Goal: Task Accomplishment & Management: Use online tool/utility

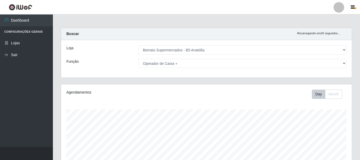
select select "405"
select select "72"
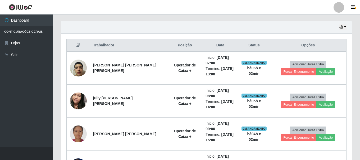
scroll to position [169, 0]
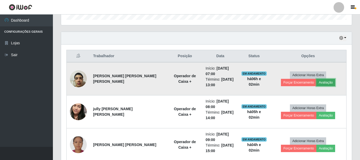
click at [316, 82] on button "Avaliação" at bounding box center [325, 82] width 19 height 7
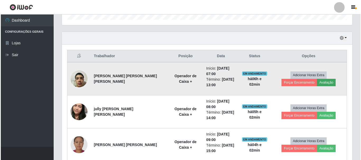
scroll to position [110, 288]
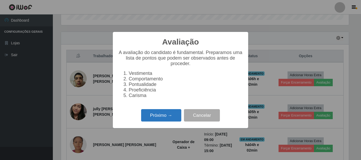
click at [174, 117] on button "Próximo →" at bounding box center [161, 115] width 40 height 12
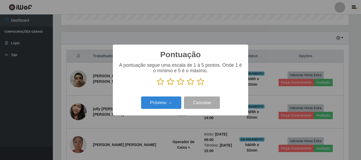
click at [200, 86] on icon at bounding box center [200, 82] width 7 height 8
click at [197, 86] on input "radio" at bounding box center [197, 86] width 0 height 0
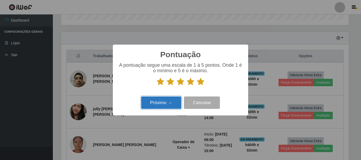
click at [174, 101] on button "Próximo →" at bounding box center [161, 103] width 40 height 12
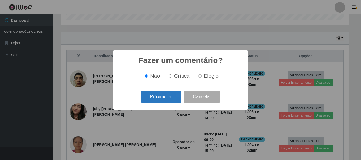
click at [176, 99] on button "Próximo →" at bounding box center [161, 97] width 40 height 12
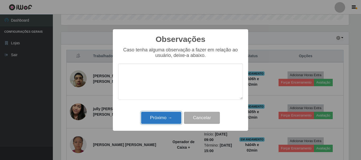
click at [173, 119] on button "Próximo →" at bounding box center [161, 118] width 40 height 12
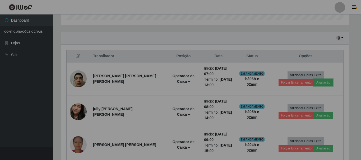
scroll to position [110, 291]
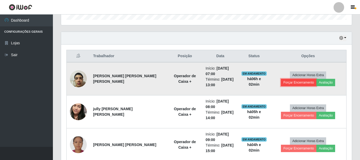
click at [316, 79] on button "Forçar Encerramento" at bounding box center [298, 82] width 35 height 7
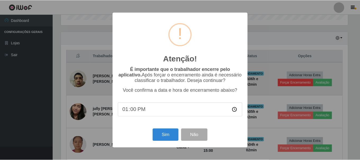
scroll to position [110, 288]
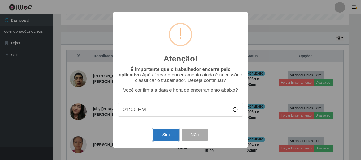
click at [155, 135] on button "Sim" at bounding box center [166, 135] width 26 height 12
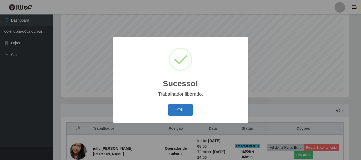
click at [173, 113] on button "OK" at bounding box center [180, 110] width 25 height 12
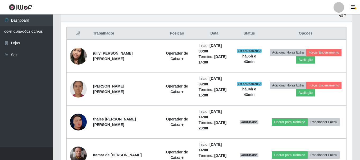
scroll to position [189, 0]
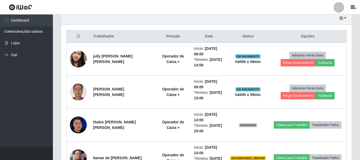
click at [0, 122] on ul "Dashboard Configurações Gerais Lojas Sair" at bounding box center [26, 81] width 53 height 133
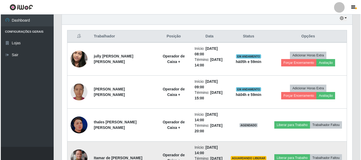
scroll to position [215, 0]
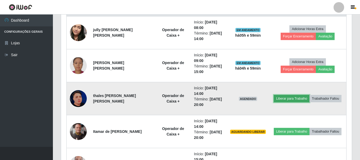
click at [295, 98] on button "Liberar para Trabalho" at bounding box center [292, 98] width 36 height 7
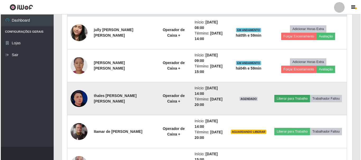
scroll to position [110, 288]
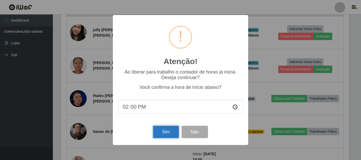
click at [168, 132] on button "Sim" at bounding box center [166, 132] width 26 height 12
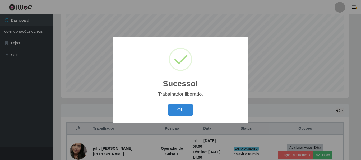
drag, startPoint x: 181, startPoint y: 98, endPoint x: 181, endPoint y: 102, distance: 4.5
click at [181, 99] on div "Sucesso! × Trabalhador liberado. OK Cancel" at bounding box center [180, 80] width 135 height 86
click at [181, 103] on div "Sucesso! × Trabalhador liberado. OK Cancel" at bounding box center [180, 80] width 135 height 86
click at [183, 105] on button "OK" at bounding box center [180, 110] width 25 height 12
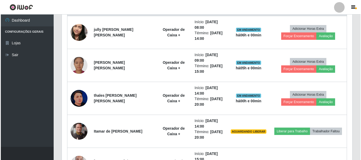
scroll to position [229, 0]
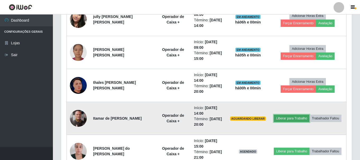
click at [278, 120] on button "Liberar para Trabalho" at bounding box center [292, 118] width 36 height 7
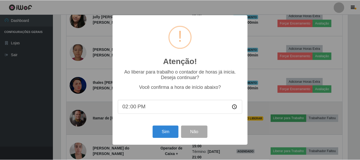
scroll to position [110, 288]
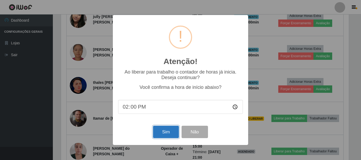
click at [168, 130] on button "Sim" at bounding box center [166, 132] width 26 height 12
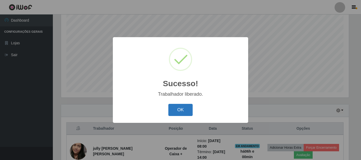
click at [176, 109] on button "OK" at bounding box center [180, 110] width 25 height 12
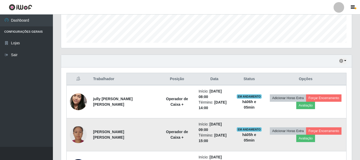
scroll to position [149, 0]
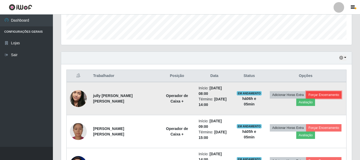
click at [315, 97] on button "Forçar Encerramento" at bounding box center [323, 94] width 35 height 7
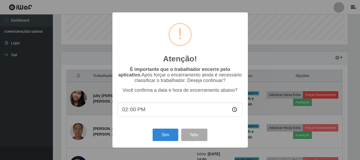
scroll to position [110, 288]
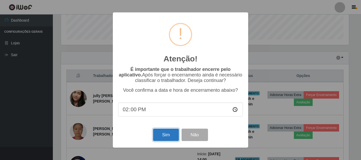
click at [168, 141] on button "Sim" at bounding box center [166, 135] width 26 height 12
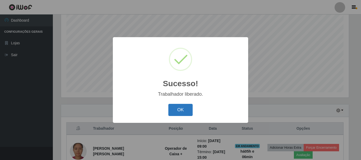
click at [190, 110] on button "OK" at bounding box center [180, 110] width 25 height 12
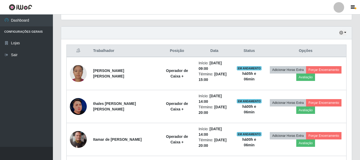
scroll to position [176, 0]
